Goal: Task Accomplishment & Management: Use online tool/utility

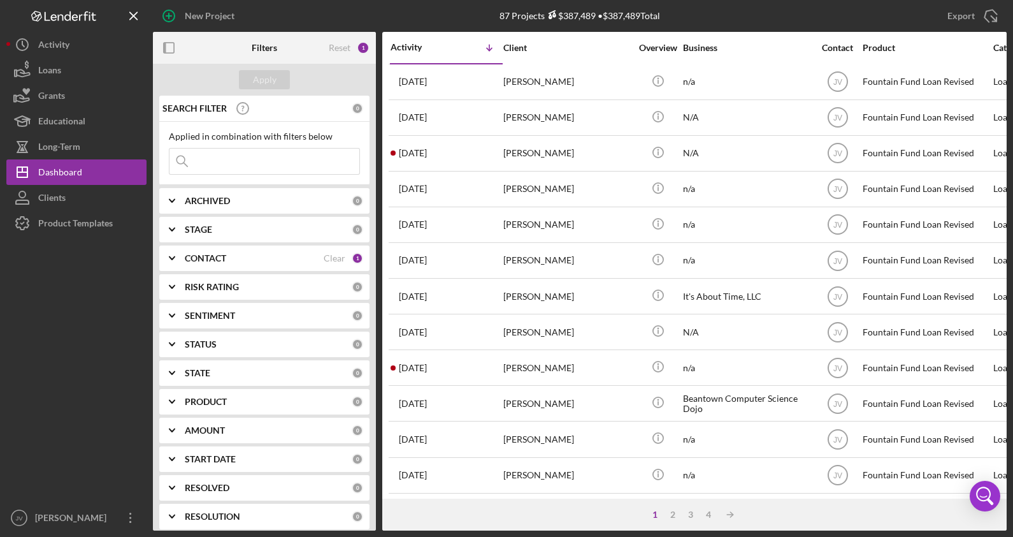
click at [235, 161] on input at bounding box center [265, 161] width 190 height 25
click at [69, 76] on button "Loans" at bounding box center [76, 69] width 140 height 25
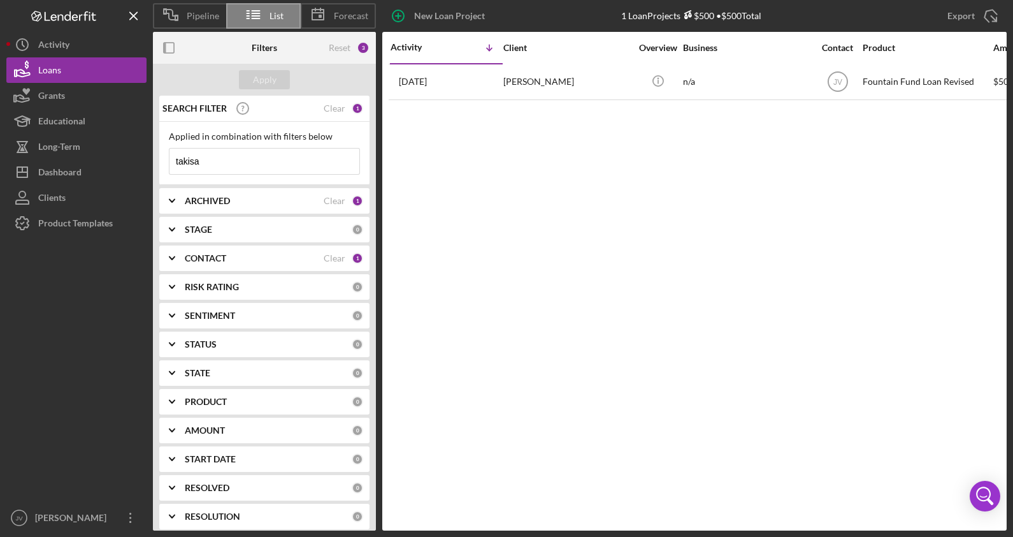
click at [175, 261] on icon "Icon/Expander" at bounding box center [172, 258] width 32 height 32
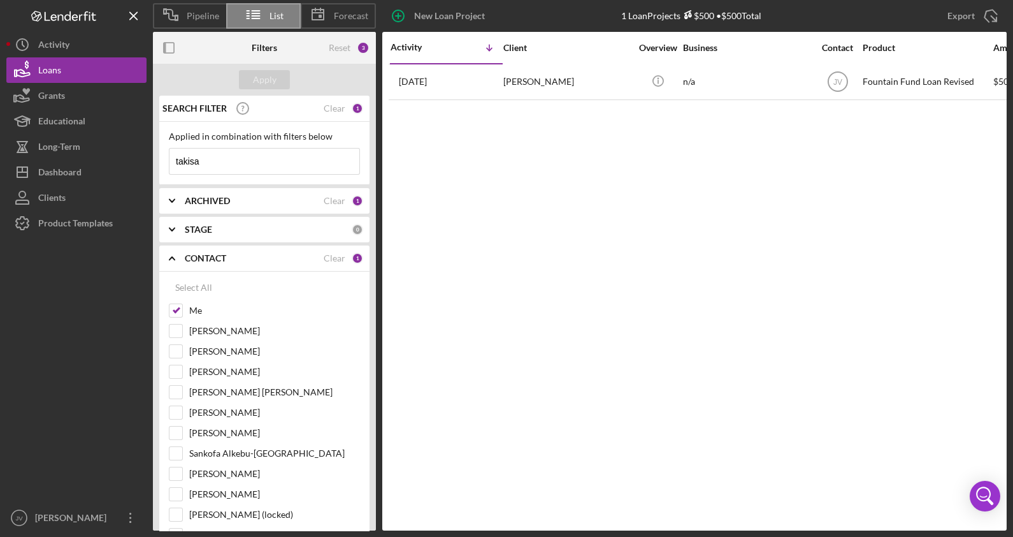
drag, startPoint x: 199, startPoint y: 159, endPoint x: 162, endPoint y: 159, distance: 37.0
click at [162, 159] on div "Applied in combination with filters below takisa Icon/Menu Close" at bounding box center [264, 153] width 210 height 63
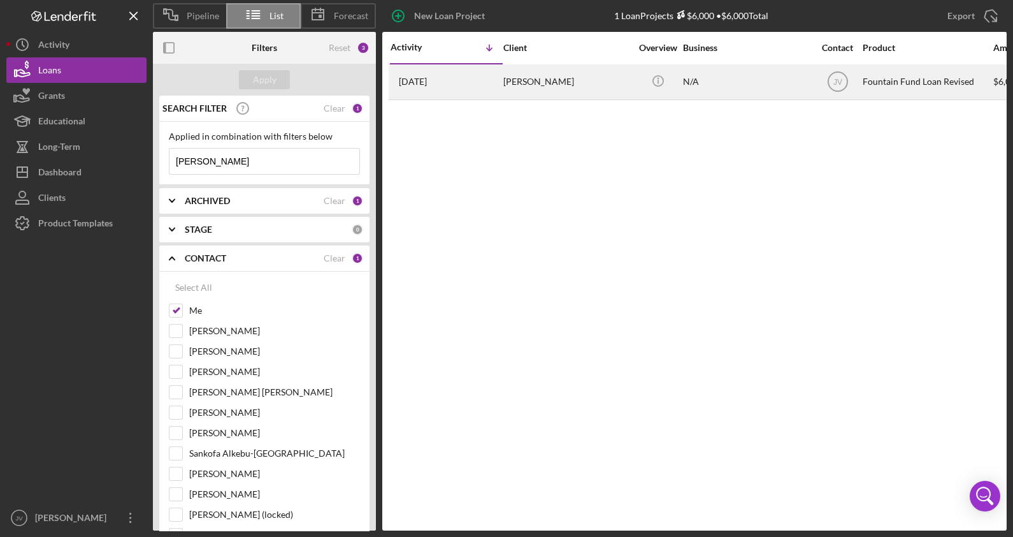
type input "[PERSON_NAME]"
click at [527, 90] on div "[PERSON_NAME]" at bounding box center [567, 82] width 127 height 34
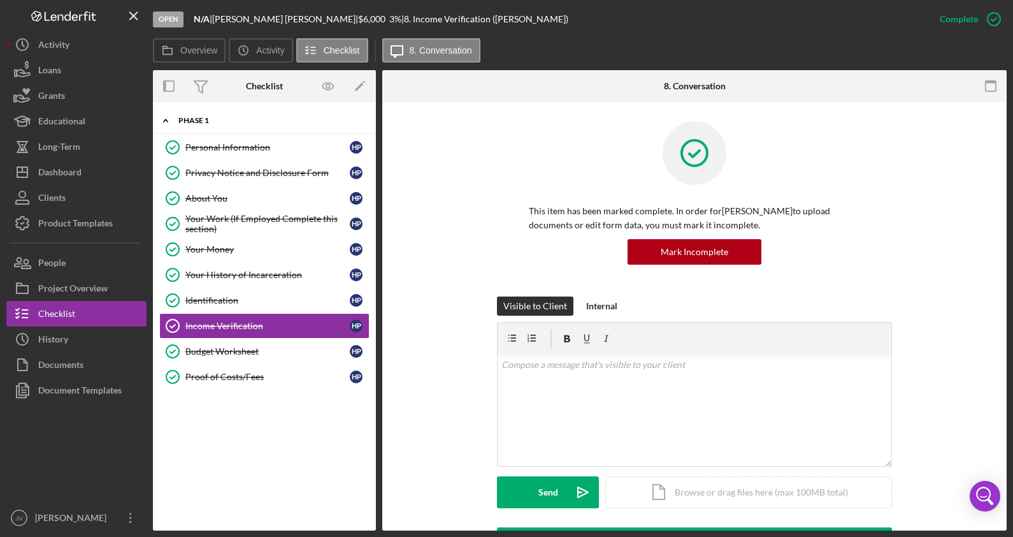
click at [226, 122] on div "Phase 1" at bounding box center [269, 121] width 182 height 8
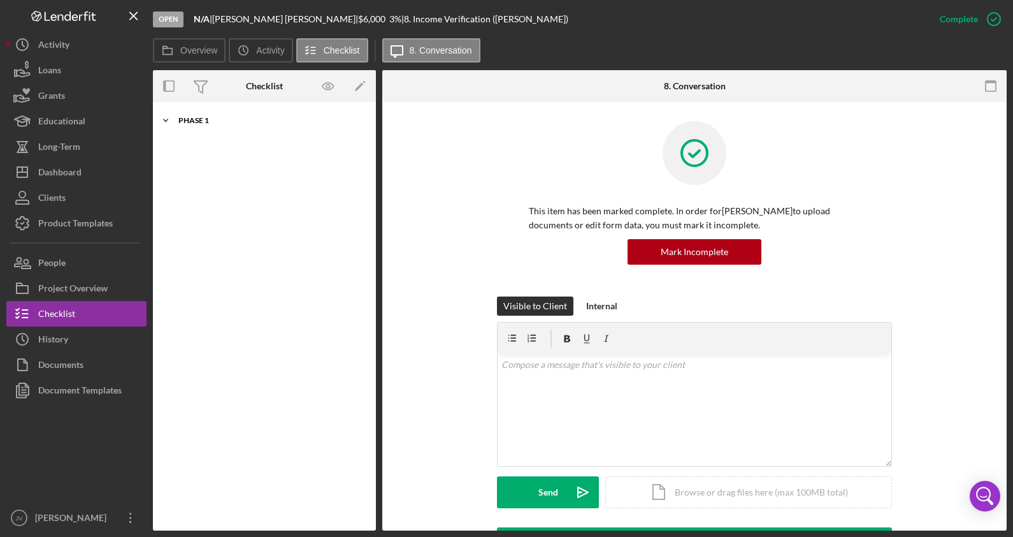
click at [226, 122] on div "Phase 1" at bounding box center [269, 121] width 182 height 8
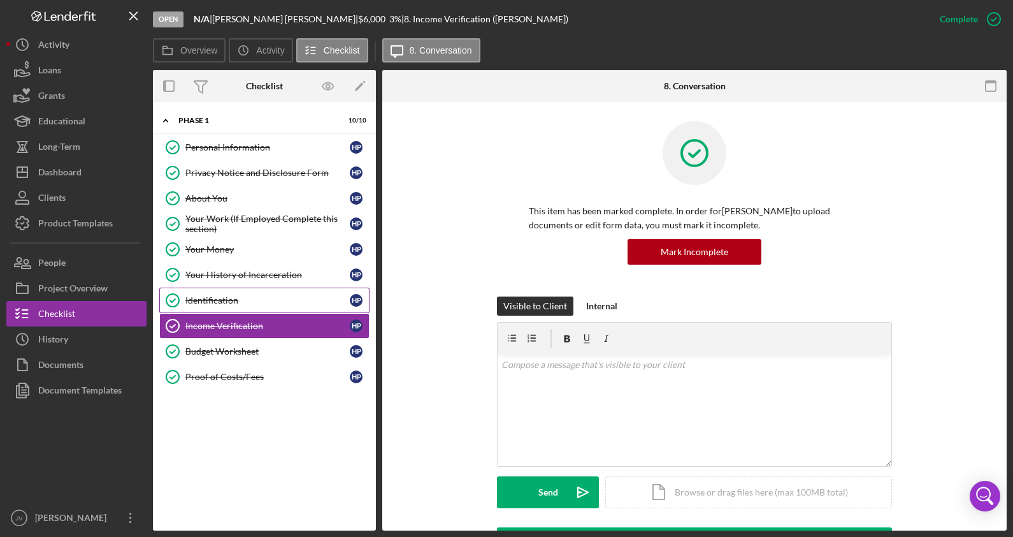
click at [229, 305] on link "Identification Identification H P" at bounding box center [264, 299] width 210 height 25
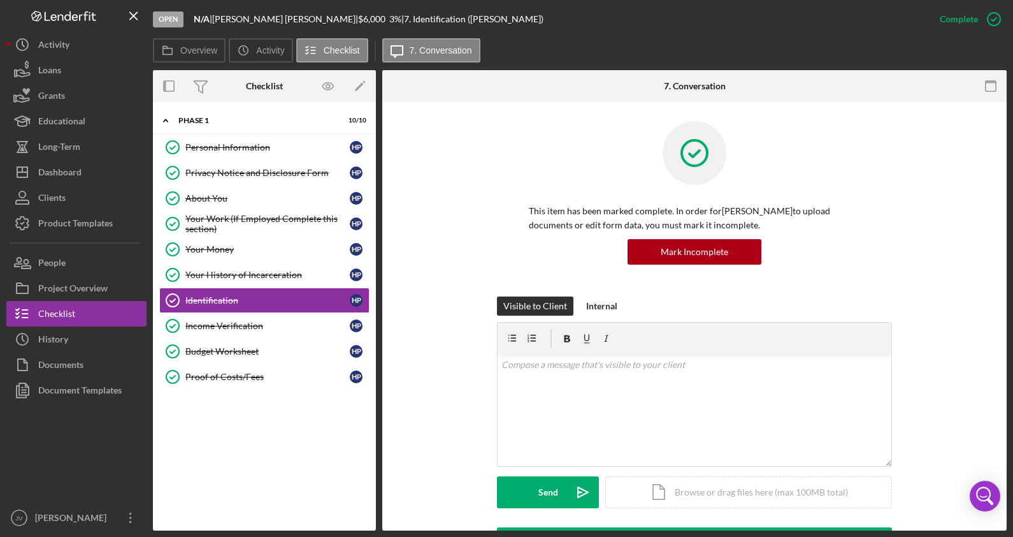
scroll to position [239, 0]
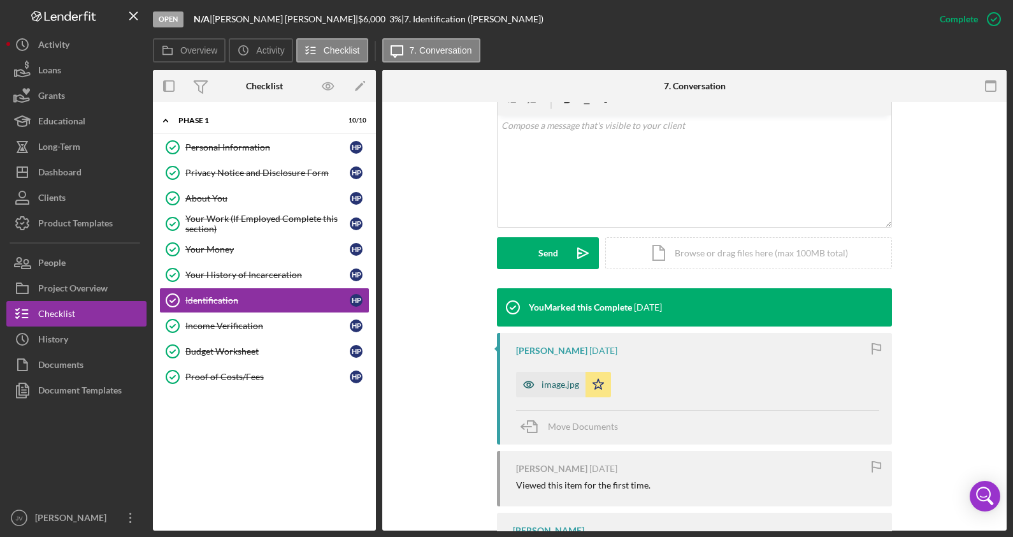
click at [544, 384] on div "image.jpg" at bounding box center [561, 384] width 38 height 10
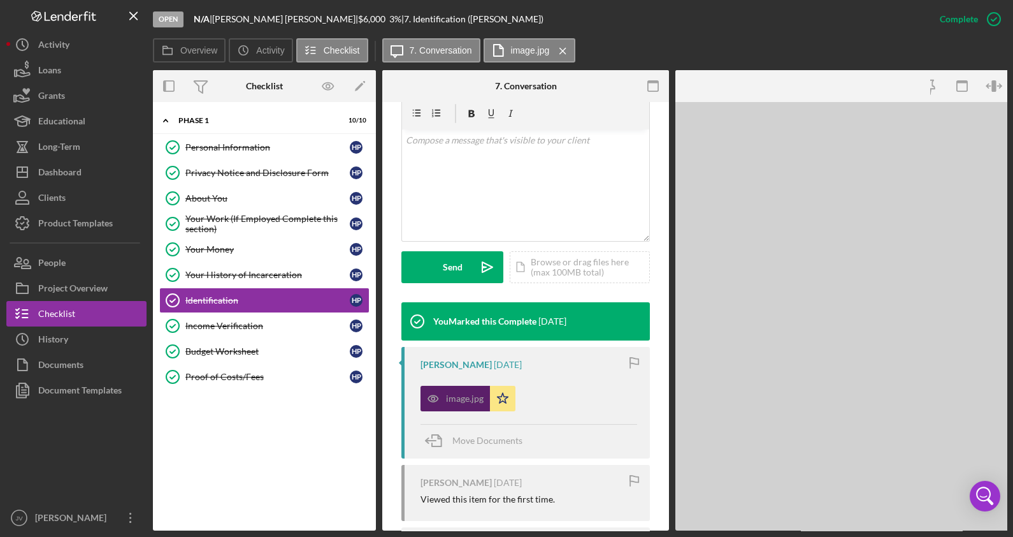
scroll to position [253, 0]
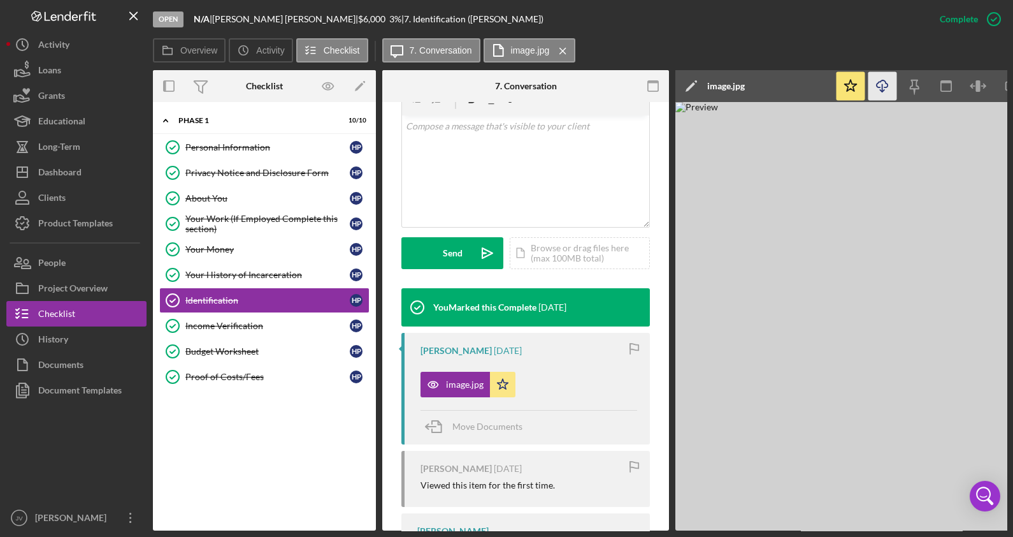
click at [892, 88] on icon "Icon/Download" at bounding box center [883, 86] width 29 height 29
